Goal: Use online tool/utility: Utilize a website feature to perform a specific function

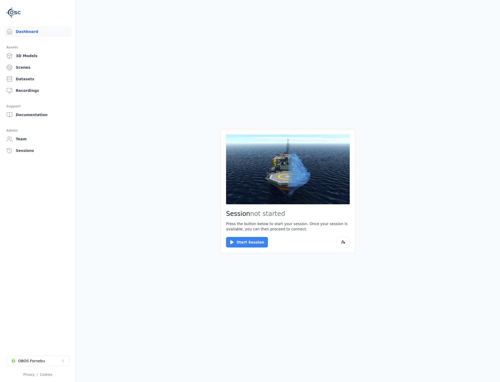
click at [245, 244] on button "Start Session" at bounding box center [247, 242] width 42 height 11
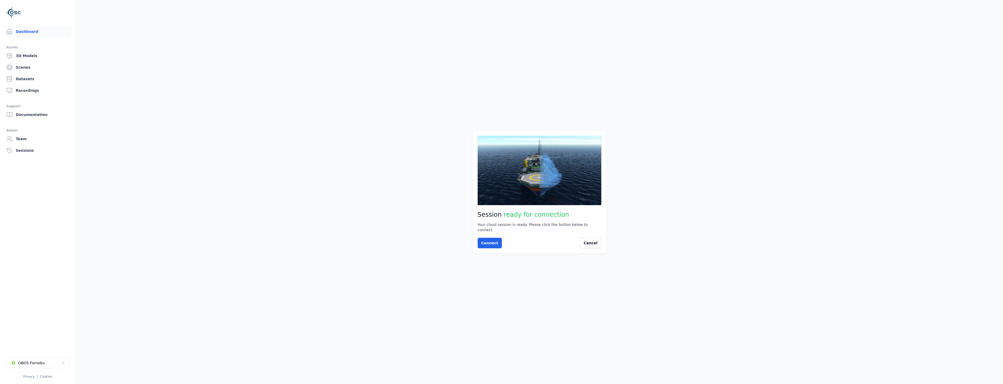
click at [490, 235] on div "Session ready for connection Your cloud session is ready. Please click the butt…" at bounding box center [539, 192] width 135 height 124
click at [489, 241] on button "Connect" at bounding box center [490, 243] width 24 height 11
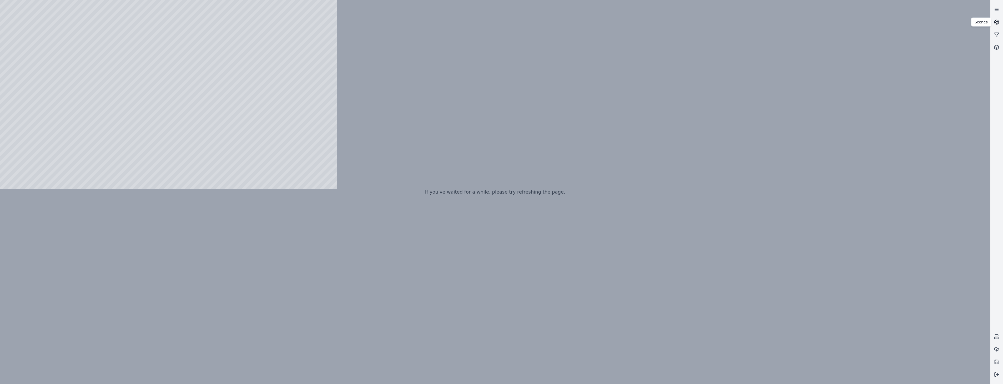
click at [996, 20] on icon at bounding box center [996, 21] width 5 height 5
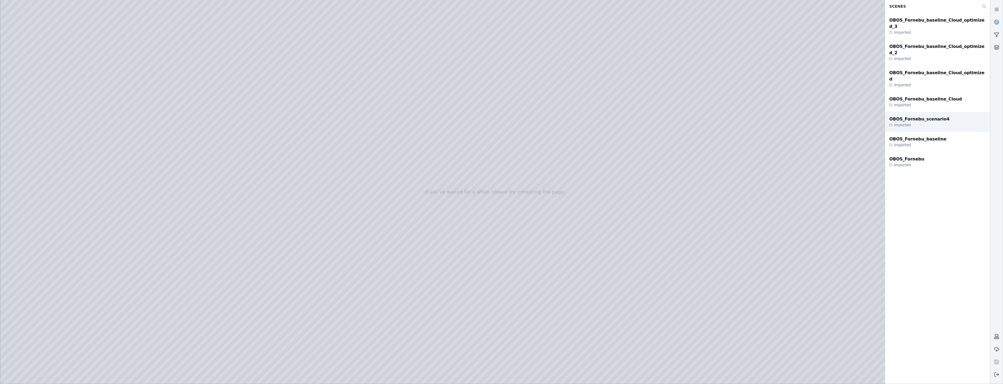
click at [943, 112] on div "OBOS_Fornebu_scenario4 Imported" at bounding box center [937, 122] width 105 height 20
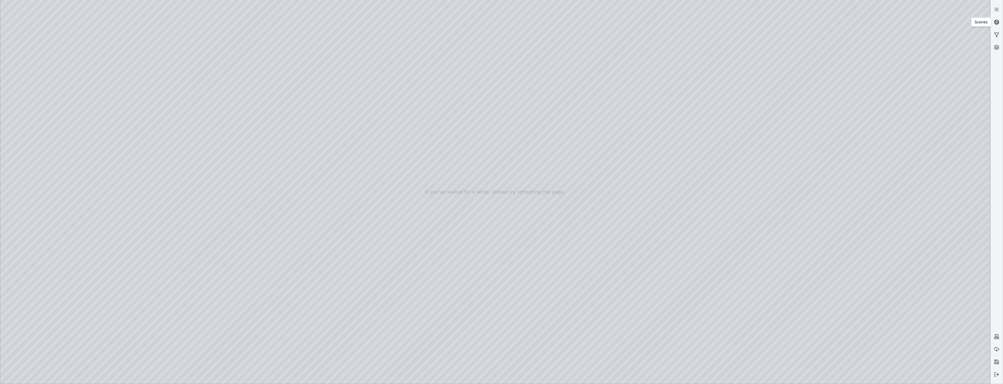
click at [998, 19] on link at bounding box center [997, 22] width 13 height 13
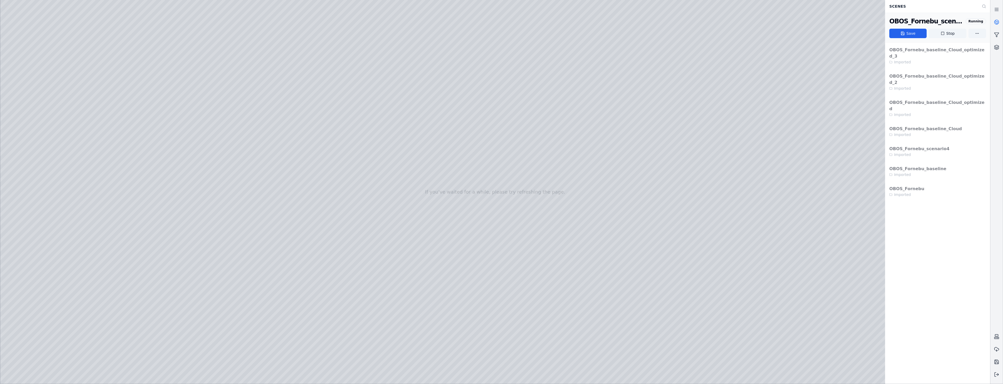
click at [996, 20] on icon at bounding box center [996, 21] width 5 height 5
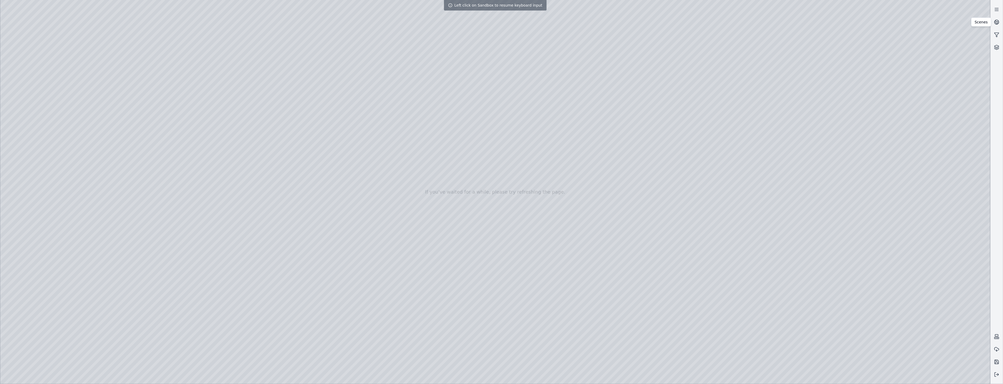
click at [977, 376] on div at bounding box center [495, 192] width 990 height 384
click at [867, 254] on div at bounding box center [495, 192] width 990 height 384
click at [867, 255] on div at bounding box center [495, 192] width 990 height 384
drag, startPoint x: 788, startPoint y: 292, endPoint x: 821, endPoint y: 292, distance: 33.4
click at [870, 256] on div at bounding box center [495, 192] width 990 height 384
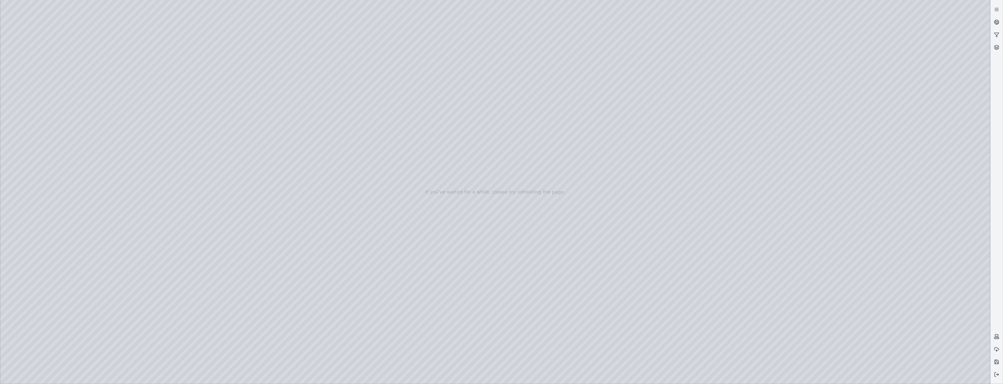
click at [947, 309] on div at bounding box center [495, 192] width 990 height 384
drag, startPoint x: 753, startPoint y: 303, endPoint x: 780, endPoint y: 307, distance: 26.6
drag, startPoint x: 679, startPoint y: 293, endPoint x: 721, endPoint y: 295, distance: 42.4
click at [980, 375] on div at bounding box center [495, 192] width 990 height 384
drag, startPoint x: 211, startPoint y: 256, endPoint x: 167, endPoint y: 266, distance: 45.1
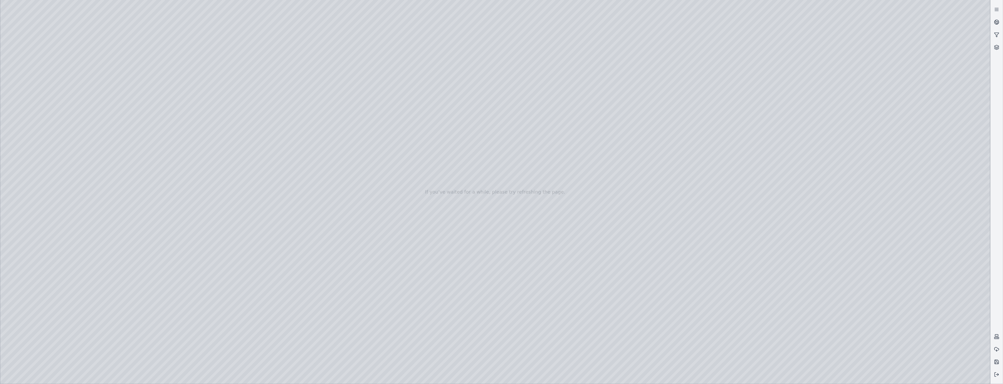
drag, startPoint x: 702, startPoint y: 272, endPoint x: 724, endPoint y: 265, distance: 23.5
drag, startPoint x: 661, startPoint y: 292, endPoint x: 673, endPoint y: 294, distance: 11.4
click at [33, 85] on div at bounding box center [495, 192] width 990 height 384
click at [32, 97] on div at bounding box center [495, 192] width 990 height 384
click at [42, 110] on div at bounding box center [495, 192] width 990 height 384
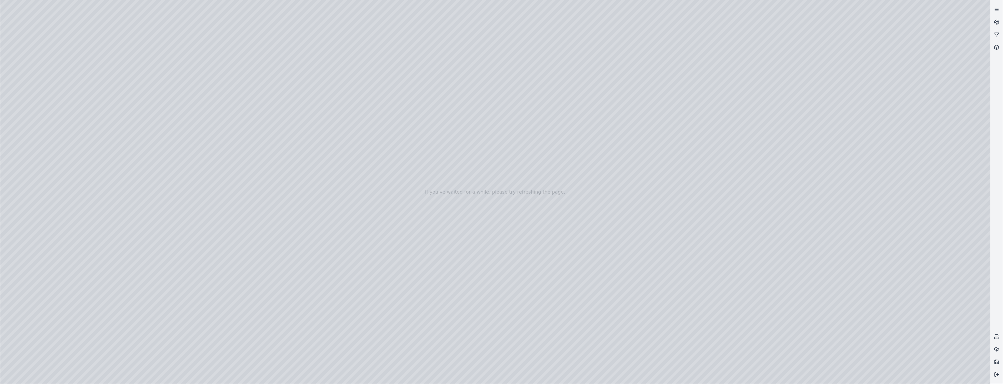
drag, startPoint x: 76, startPoint y: 23, endPoint x: 78, endPoint y: 26, distance: 3.7
click at [76, 23] on div at bounding box center [495, 192] width 990 height 384
drag, startPoint x: 334, startPoint y: 179, endPoint x: 320, endPoint y: 188, distance: 17.1
click at [978, 375] on div at bounding box center [495, 192] width 990 height 384
click at [916, 281] on div at bounding box center [495, 192] width 990 height 384
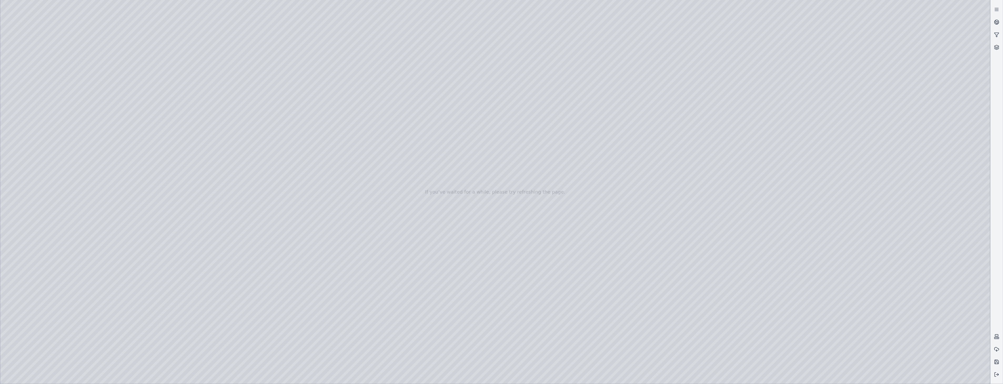
drag, startPoint x: 817, startPoint y: 278, endPoint x: 788, endPoint y: 266, distance: 31.2
drag, startPoint x: 523, startPoint y: 308, endPoint x: 538, endPoint y: 314, distance: 16.3
click at [53, 96] on div at bounding box center [495, 192] width 990 height 384
click at [113, 112] on div at bounding box center [495, 192] width 990 height 384
drag, startPoint x: 507, startPoint y: 282, endPoint x: 475, endPoint y: 289, distance: 32.0
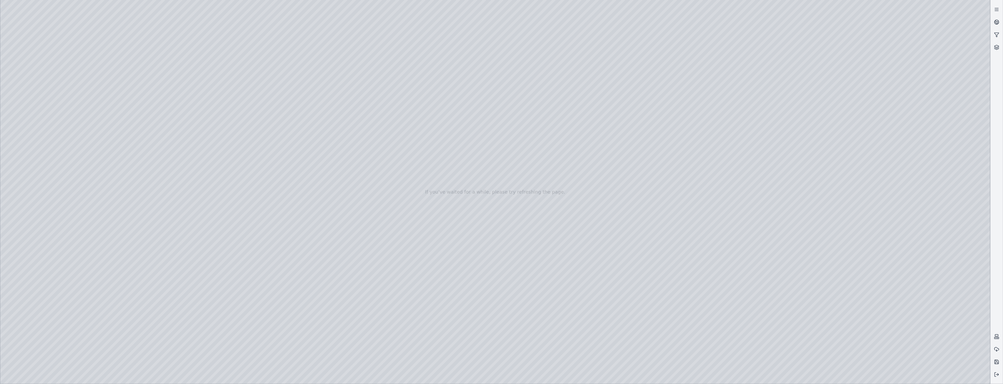
drag, startPoint x: 103, startPoint y: 19, endPoint x: 854, endPoint y: 22, distance: 750.4
click at [854, 22] on div at bounding box center [495, 192] width 990 height 384
click at [107, 131] on div at bounding box center [495, 192] width 990 height 384
drag, startPoint x: 186, startPoint y: 193, endPoint x: 185, endPoint y: 231, distance: 38.2
click at [185, 231] on div at bounding box center [495, 192] width 990 height 384
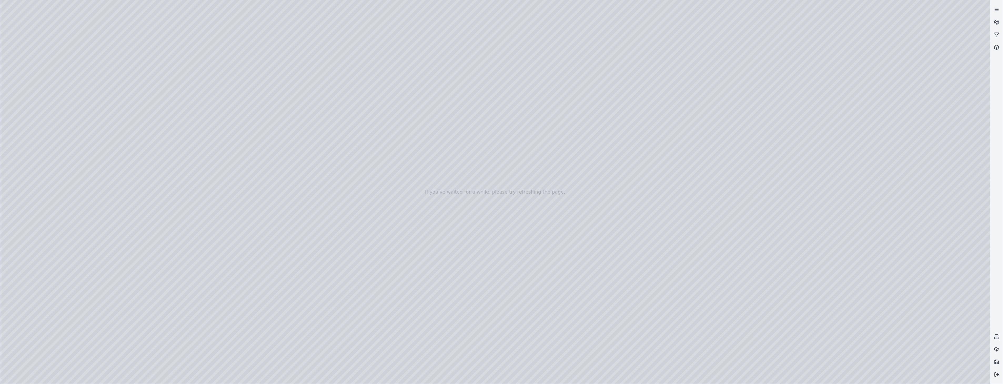
click at [96, 204] on div at bounding box center [495, 192] width 990 height 384
drag, startPoint x: 598, startPoint y: 184, endPoint x: 576, endPoint y: 192, distance: 23.7
click at [849, 375] on div at bounding box center [495, 192] width 990 height 384
click at [268, 344] on div at bounding box center [495, 192] width 990 height 384
drag, startPoint x: 288, startPoint y: 323, endPoint x: 283, endPoint y: 323, distance: 5.3
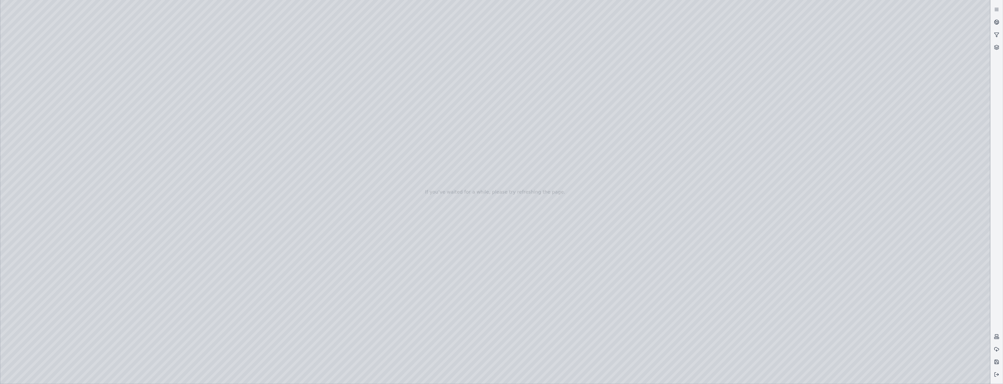
click at [283, 323] on div at bounding box center [495, 192] width 990 height 384
drag, startPoint x: 382, startPoint y: 335, endPoint x: 339, endPoint y: 342, distance: 43.9
click at [339, 342] on div at bounding box center [495, 192] width 990 height 384
drag, startPoint x: 373, startPoint y: 320, endPoint x: 395, endPoint y: 320, distance: 22.1
click at [395, 320] on div at bounding box center [495, 192] width 990 height 384
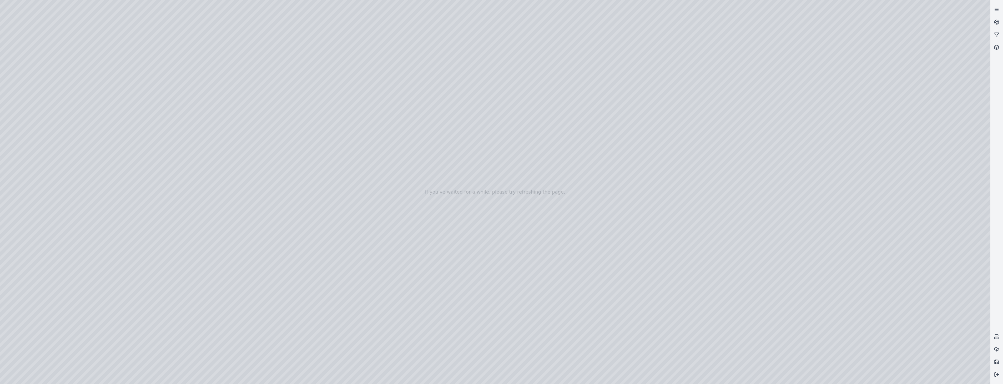
drag, startPoint x: 417, startPoint y: 343, endPoint x: 383, endPoint y: 334, distance: 35.4
click at [362, 344] on div at bounding box center [495, 192] width 990 height 384
drag, startPoint x: 392, startPoint y: 320, endPoint x: 400, endPoint y: 321, distance: 8.4
click at [400, 321] on div at bounding box center [495, 192] width 990 height 384
click at [851, 287] on div at bounding box center [495, 192] width 990 height 384
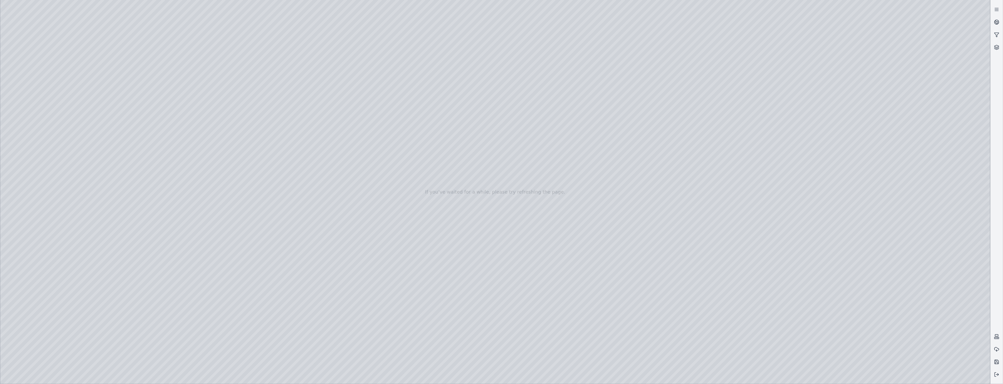
click at [104, 348] on div at bounding box center [495, 192] width 990 height 384
drag, startPoint x: 564, startPoint y: 192, endPoint x: 542, endPoint y: 189, distance: 21.5
drag, startPoint x: 822, startPoint y: 22, endPoint x: 896, endPoint y: 9, distance: 75.7
click at [896, 9] on div at bounding box center [495, 192] width 990 height 384
drag, startPoint x: 307, startPoint y: 189, endPoint x: 355, endPoint y: 194, distance: 48.1
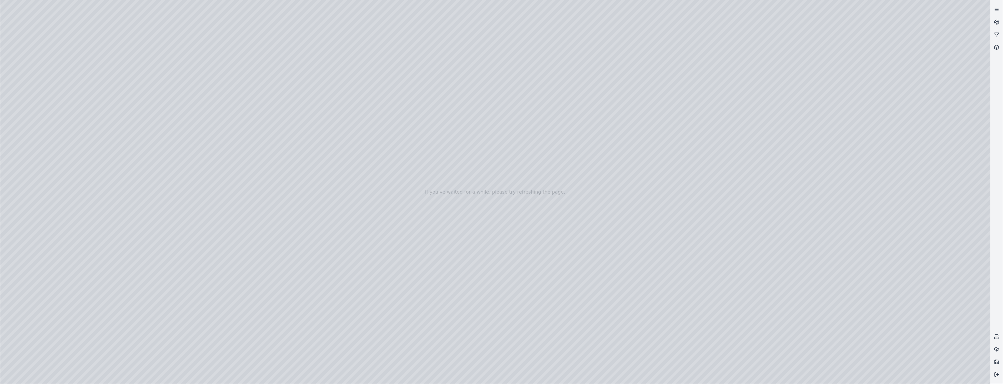
drag, startPoint x: 620, startPoint y: 285, endPoint x: 595, endPoint y: 278, distance: 26.6
drag, startPoint x: 767, startPoint y: 214, endPoint x: 740, endPoint y: 217, distance: 26.8
click at [994, 373] on button at bounding box center [997, 374] width 13 height 13
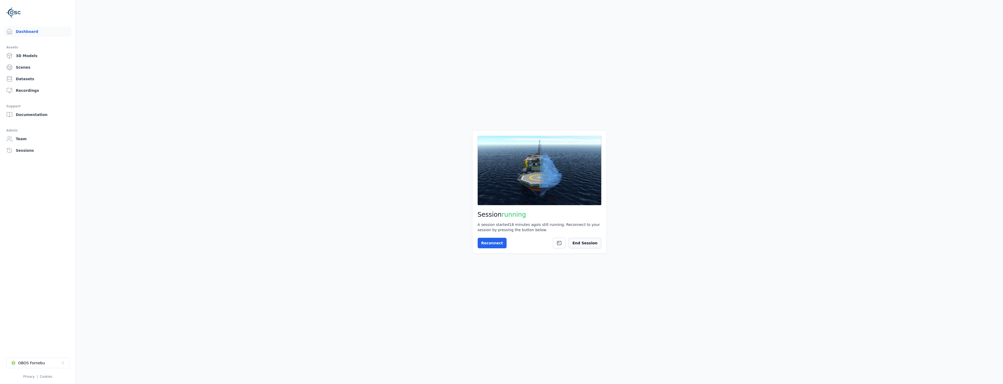
click at [581, 243] on button "End Session" at bounding box center [585, 243] width 32 height 11
